Goal: Transaction & Acquisition: Purchase product/service

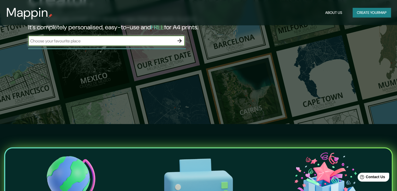
scroll to position [52, 0]
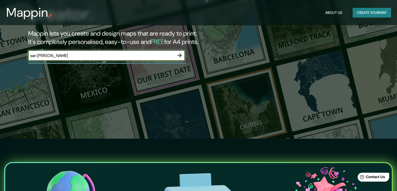
type input "san [PERSON_NAME]"
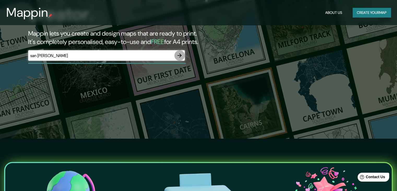
click at [182, 55] on icon "button" at bounding box center [180, 55] width 6 height 6
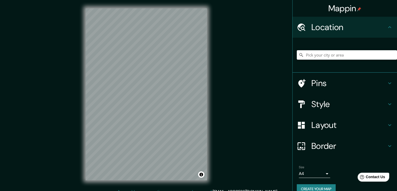
click at [324, 102] on h4 "Style" at bounding box center [349, 104] width 75 height 10
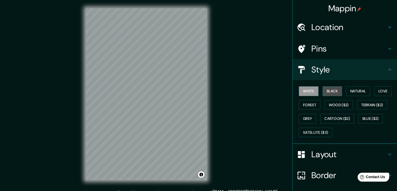
click at [326, 92] on button "Black" at bounding box center [333, 91] width 20 height 10
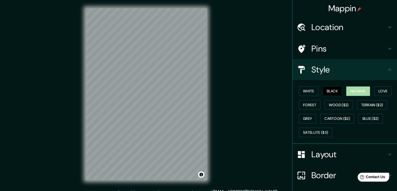
click at [354, 90] on button "Natural" at bounding box center [358, 91] width 24 height 10
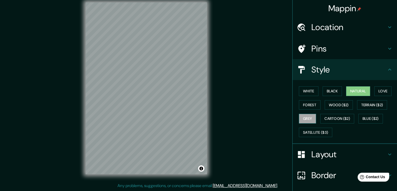
click at [306, 117] on button "Grey" at bounding box center [307, 119] width 17 height 10
click at [307, 133] on button "Satellite ($3)" at bounding box center [315, 132] width 33 height 10
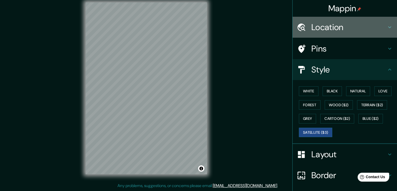
click at [335, 28] on h4 "Location" at bounding box center [349, 27] width 75 height 10
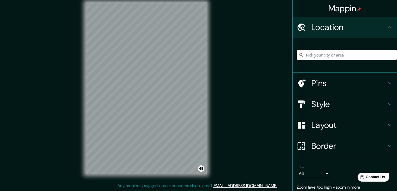
click at [333, 54] on input "Pick your city or area" at bounding box center [347, 54] width 100 height 9
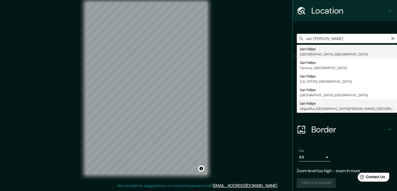
scroll to position [19, 0]
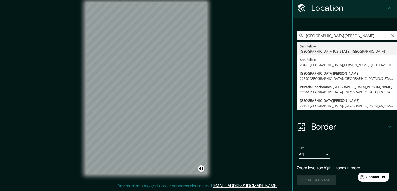
type input "[GEOGRAPHIC_DATA][PERSON_NAME], [GEOGRAPHIC_DATA][US_STATE], [GEOGRAPHIC_DATA]"
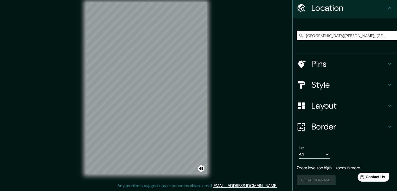
scroll to position [9, 0]
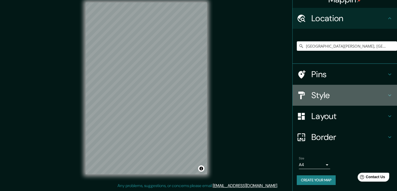
click at [348, 97] on h4 "Style" at bounding box center [349, 95] width 75 height 10
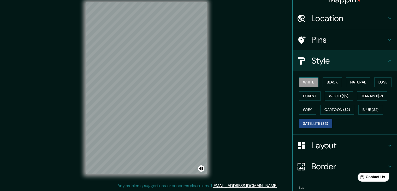
click at [306, 85] on button "White" at bounding box center [309, 82] width 20 height 10
click at [327, 83] on button "Black" at bounding box center [333, 82] width 20 height 10
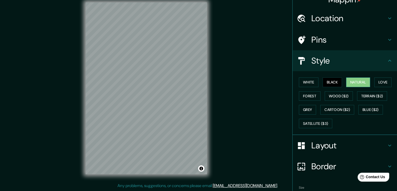
click at [347, 80] on button "Natural" at bounding box center [358, 82] width 24 height 10
click at [376, 80] on button "Love" at bounding box center [382, 82] width 17 height 10
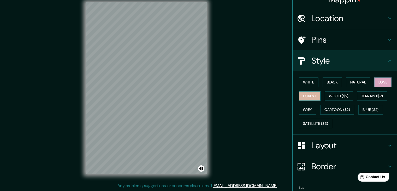
click at [310, 97] on button "Forest" at bounding box center [310, 96] width 22 height 10
click at [338, 96] on button "Wood ($2)" at bounding box center [339, 96] width 28 height 10
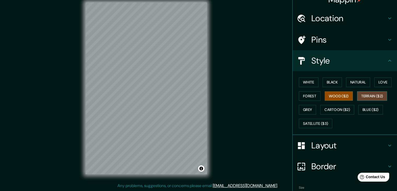
click at [365, 97] on button "Terrain ($2)" at bounding box center [372, 96] width 30 height 10
click at [307, 108] on button "Grey" at bounding box center [307, 110] width 17 height 10
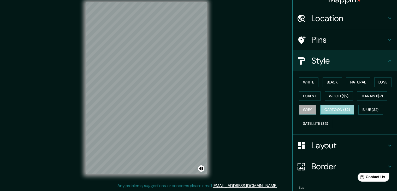
click at [331, 111] on button "Cartoon ($2)" at bounding box center [337, 110] width 34 height 10
click at [359, 107] on button "Blue ($2)" at bounding box center [371, 110] width 25 height 10
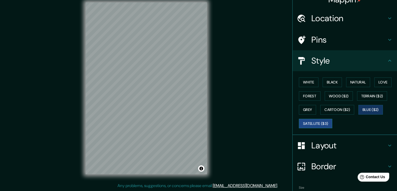
click at [318, 120] on button "Satellite ($3)" at bounding box center [315, 124] width 33 height 10
click at [307, 94] on button "Forest" at bounding box center [310, 96] width 22 height 10
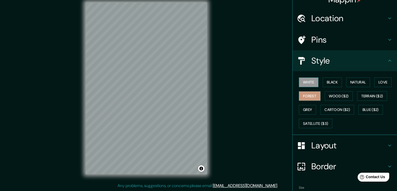
click at [306, 84] on button "White" at bounding box center [309, 82] width 20 height 10
click at [329, 81] on button "Black" at bounding box center [333, 82] width 20 height 10
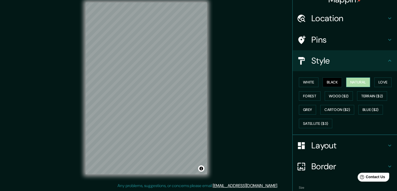
click at [348, 81] on button "Natural" at bounding box center [358, 82] width 24 height 10
click at [312, 93] on button "Forest" at bounding box center [310, 96] width 22 height 10
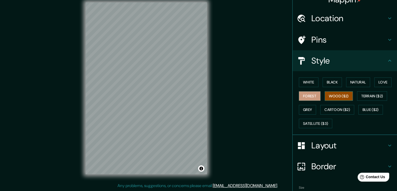
click at [336, 95] on button "Wood ($2)" at bounding box center [339, 96] width 28 height 10
click at [328, 82] on button "Black" at bounding box center [333, 82] width 20 height 10
click at [338, 93] on button "Wood ($2)" at bounding box center [339, 96] width 28 height 10
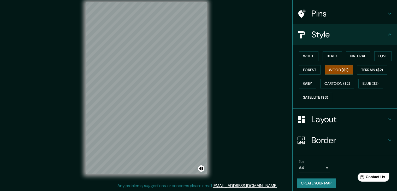
click at [336, 147] on div "Border" at bounding box center [345, 140] width 104 height 21
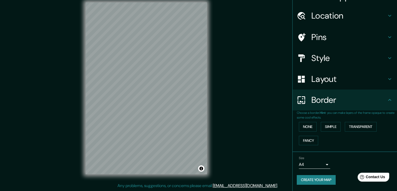
scroll to position [11, 0]
click at [325, 127] on button "Simple" at bounding box center [331, 127] width 20 height 10
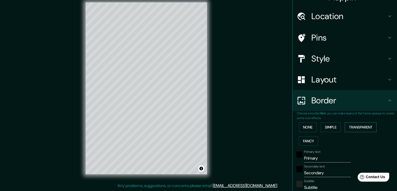
click at [360, 126] on button "Transparent" at bounding box center [361, 127] width 32 height 10
click at [306, 143] on button "Fancy" at bounding box center [308, 141] width 19 height 10
click at [306, 128] on button "None" at bounding box center [308, 127] width 18 height 10
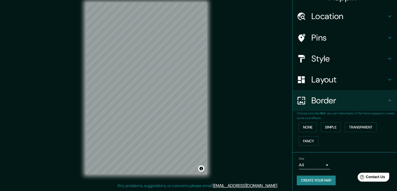
click at [318, 165] on body "Mappin Location [GEOGRAPHIC_DATA][PERSON_NAME], [GEOGRAPHIC_DATA][US_STATE], [G…" at bounding box center [198, 89] width 397 height 191
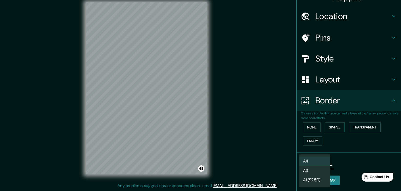
click at [317, 168] on li "A3" at bounding box center [314, 170] width 31 height 9
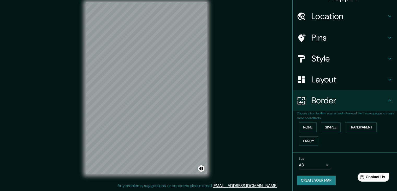
click at [254, 113] on div "Mappin Location [GEOGRAPHIC_DATA][PERSON_NAME], [GEOGRAPHIC_DATA][US_STATE], [G…" at bounding box center [198, 92] width 397 height 197
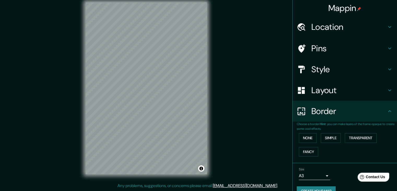
scroll to position [0, 0]
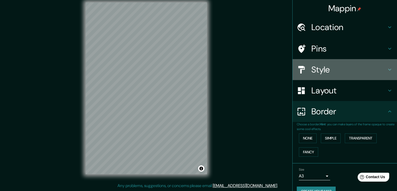
click at [334, 71] on h4 "Style" at bounding box center [349, 69] width 75 height 10
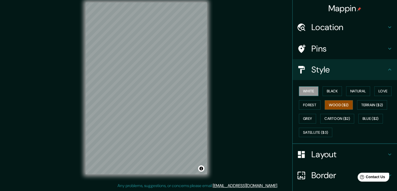
click at [307, 90] on button "White" at bounding box center [309, 91] width 20 height 10
click at [327, 89] on button "Black" at bounding box center [333, 91] width 20 height 10
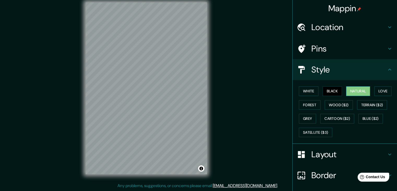
click at [349, 90] on button "Natural" at bounding box center [358, 91] width 24 height 10
click at [374, 90] on button "Love" at bounding box center [382, 91] width 17 height 10
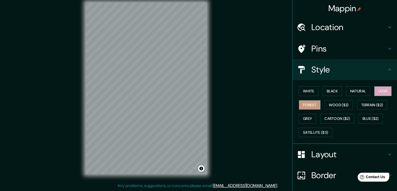
click at [309, 105] on button "Forest" at bounding box center [310, 105] width 22 height 10
click at [319, 102] on div "White Black Natural Love Forest Wood ($2) Terrain ($2) Grey Cartoon ($2) Blue (…" at bounding box center [347, 111] width 100 height 55
click at [335, 104] on button "Wood ($2)" at bounding box center [339, 105] width 28 height 10
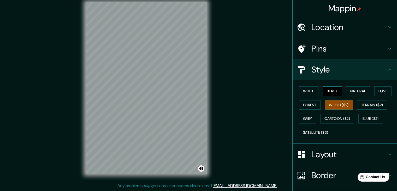
click at [328, 91] on button "Black" at bounding box center [333, 91] width 20 height 10
click at [308, 90] on button "White" at bounding box center [309, 91] width 20 height 10
click at [336, 105] on button "Wood ($2)" at bounding box center [339, 105] width 28 height 10
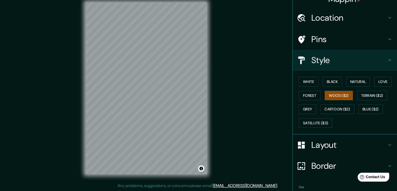
scroll to position [38, 0]
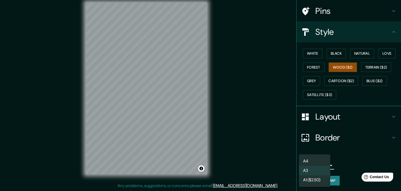
click at [319, 163] on body "Mappin Location [GEOGRAPHIC_DATA][PERSON_NAME], [GEOGRAPHIC_DATA][US_STATE], [G…" at bounding box center [200, 89] width 401 height 191
click at [318, 179] on li "A1 ($2.50)" at bounding box center [314, 179] width 31 height 9
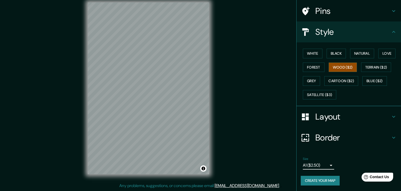
click at [316, 165] on body "Mappin Location [GEOGRAPHIC_DATA][PERSON_NAME], [GEOGRAPHIC_DATA][US_STATE], [G…" at bounding box center [200, 89] width 401 height 191
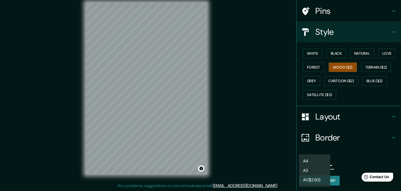
click at [316, 161] on li "A4" at bounding box center [314, 160] width 31 height 9
type input "single"
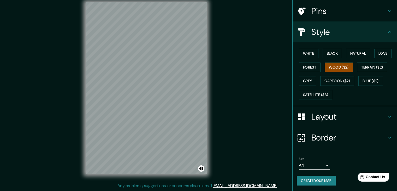
click at [324, 180] on button "Create your map" at bounding box center [316, 180] width 39 height 10
click at [298, 178] on button "Create your map" at bounding box center [316, 180] width 39 height 10
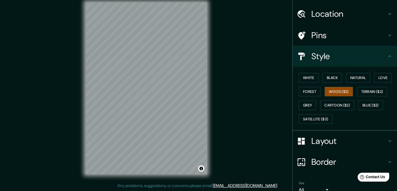
scroll to position [11, 0]
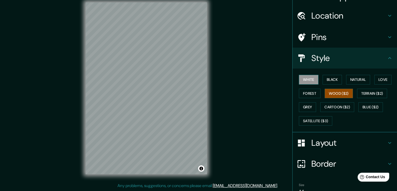
click at [307, 80] on button "White" at bounding box center [309, 80] width 20 height 10
click at [324, 76] on button "Black" at bounding box center [333, 80] width 20 height 10
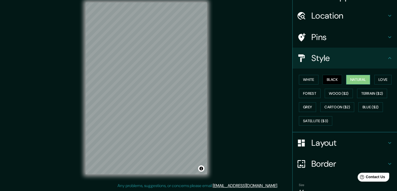
click at [354, 78] on button "Natural" at bounding box center [358, 80] width 24 height 10
click at [375, 77] on button "Love" at bounding box center [382, 80] width 17 height 10
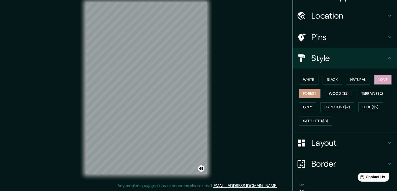
click at [308, 94] on button "Forest" at bounding box center [310, 94] width 22 height 10
click at [327, 91] on button "Wood ($2)" at bounding box center [339, 94] width 28 height 10
